Goal: Task Accomplishment & Management: Use online tool/utility

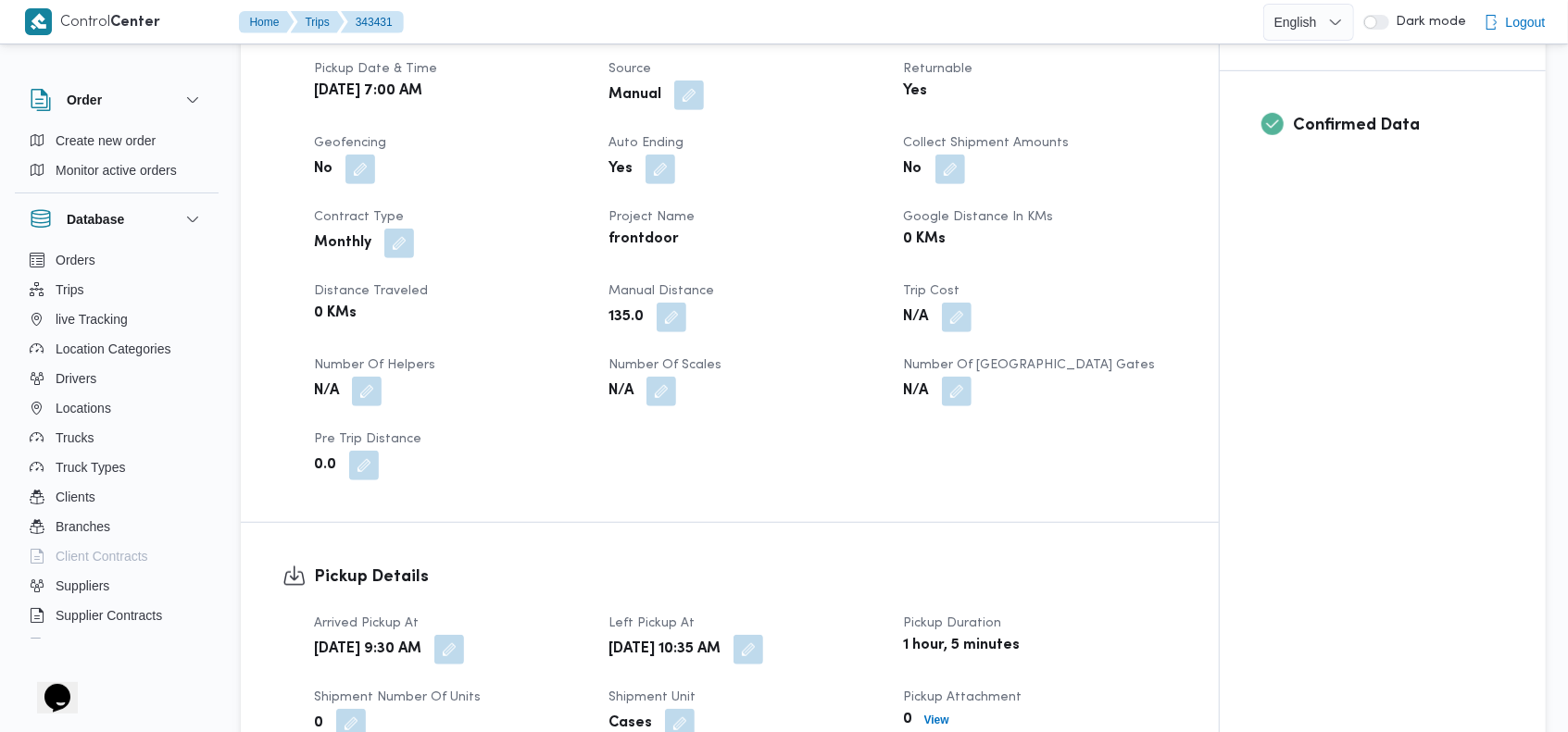
scroll to position [719, 0]
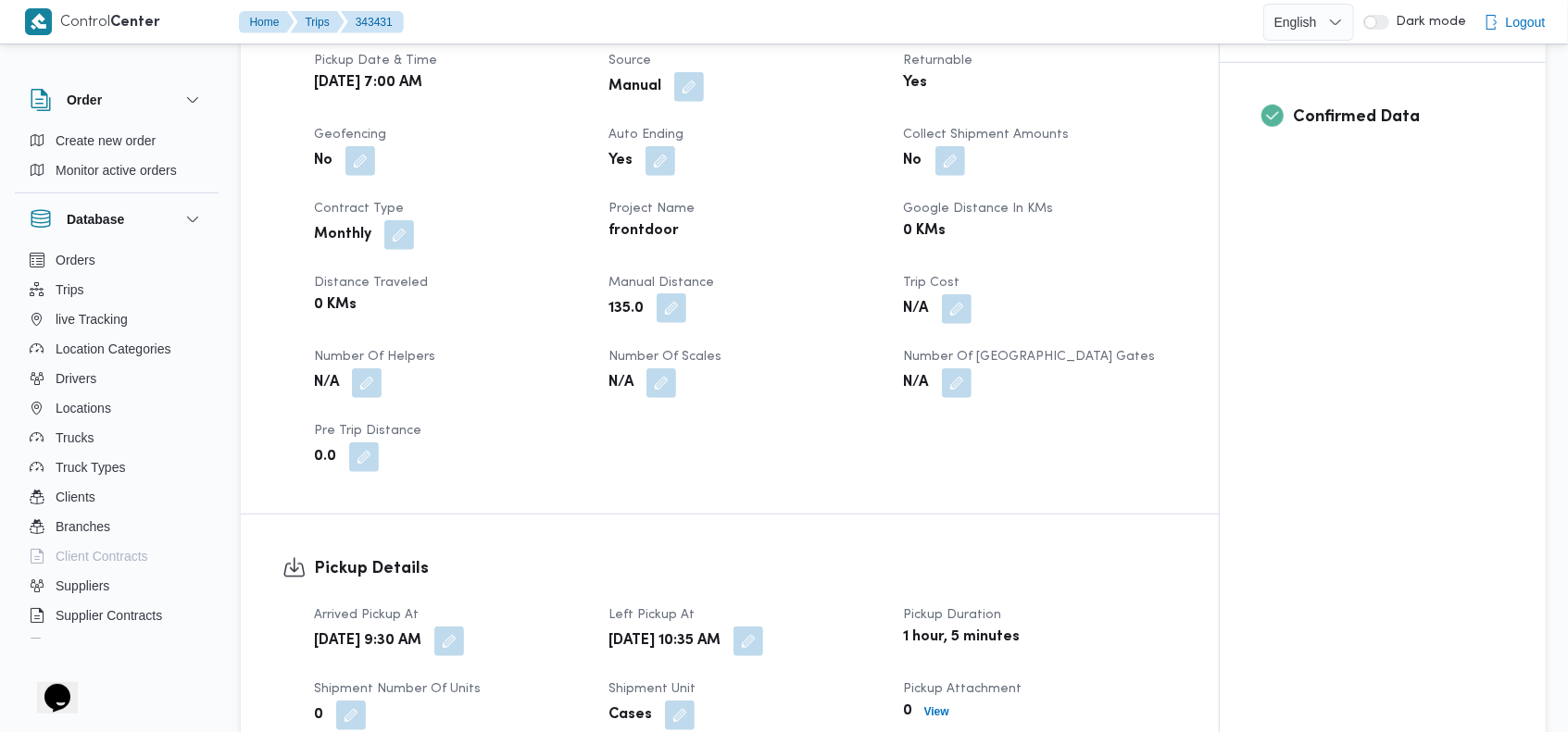
click at [671, 315] on button "button" at bounding box center [671, 308] width 29 height 29
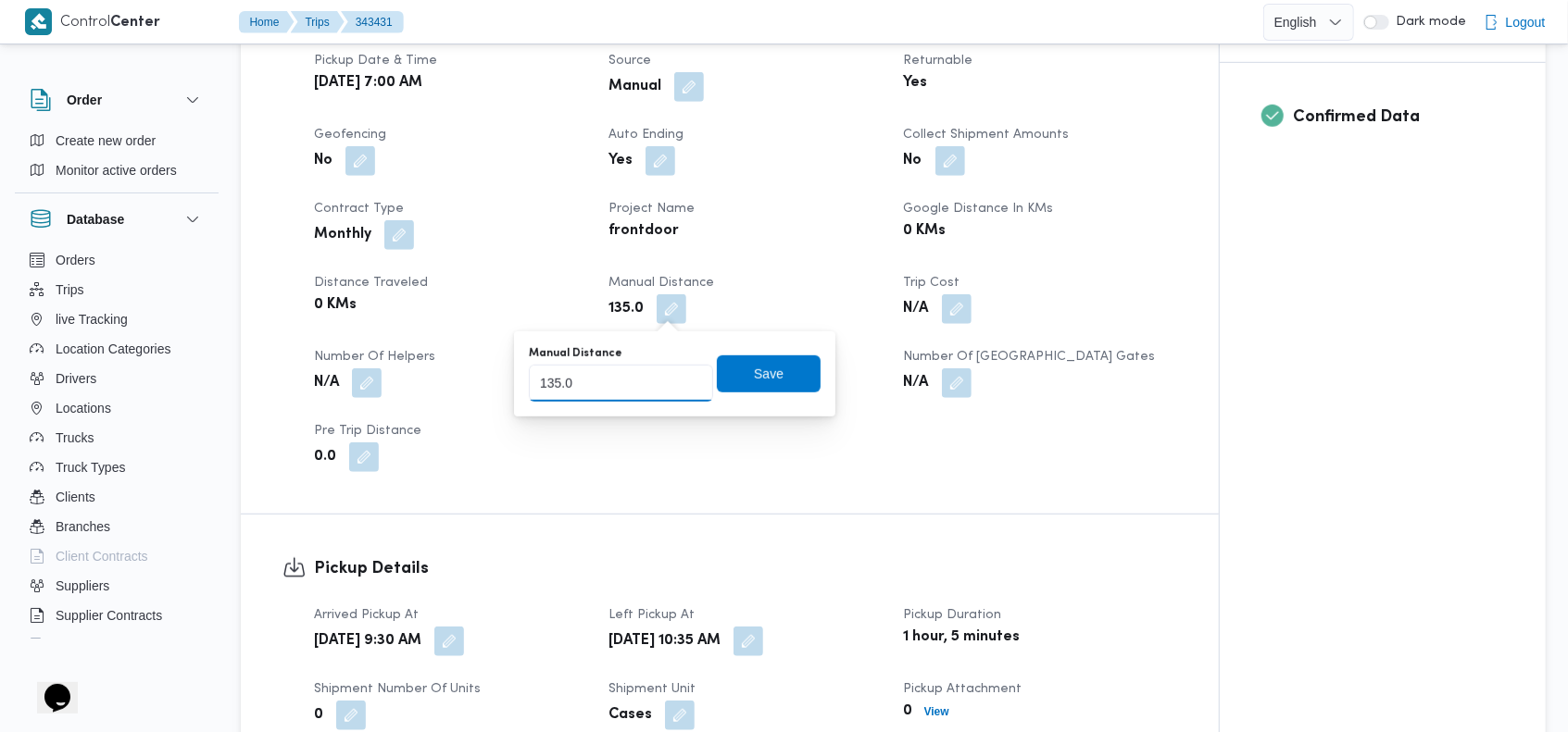
click at [637, 379] on input "135.0" at bounding box center [621, 383] width 184 height 37
type input "170"
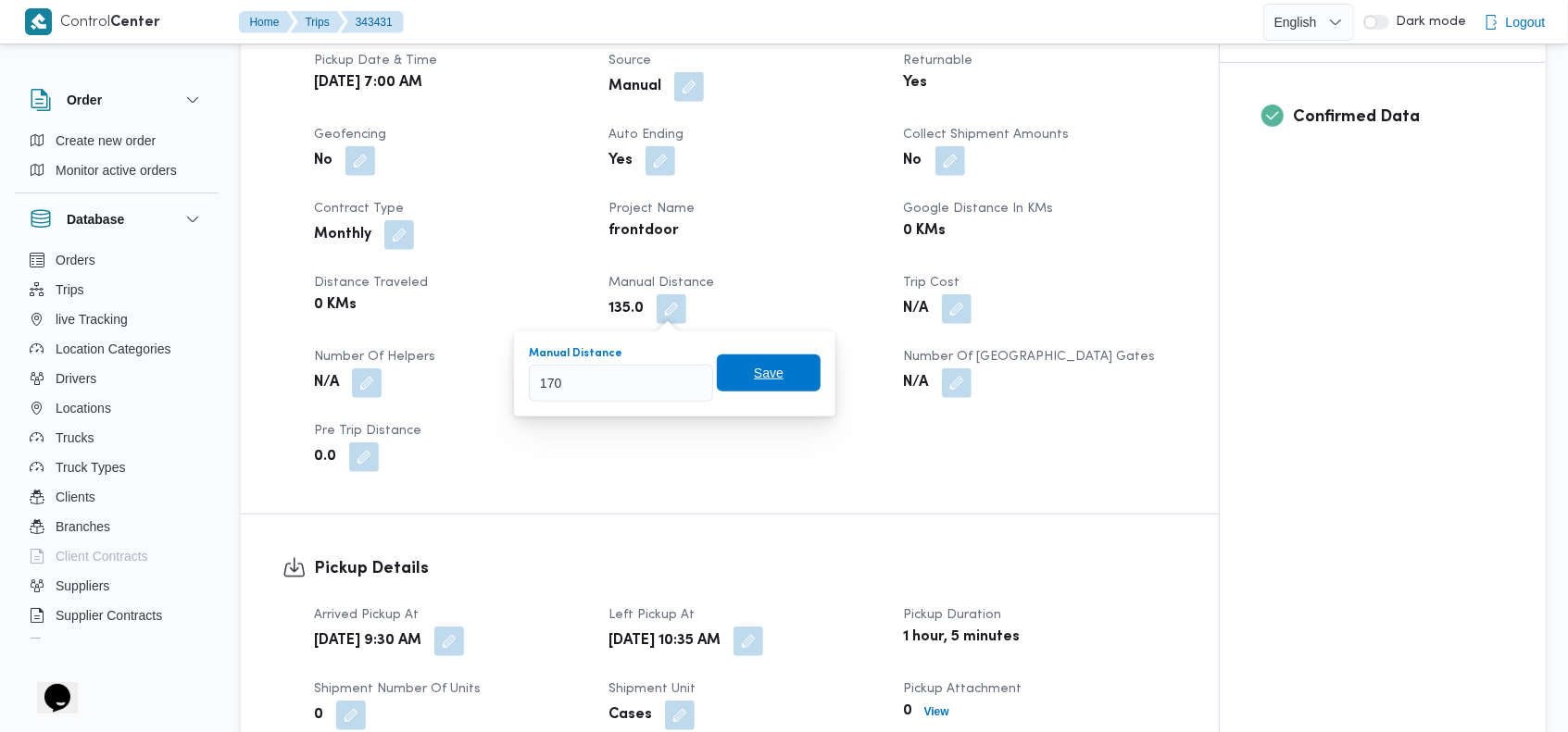
click at [754, 367] on span "Save" at bounding box center [768, 374] width 29 height 23
